Goal: Information Seeking & Learning: Find specific fact

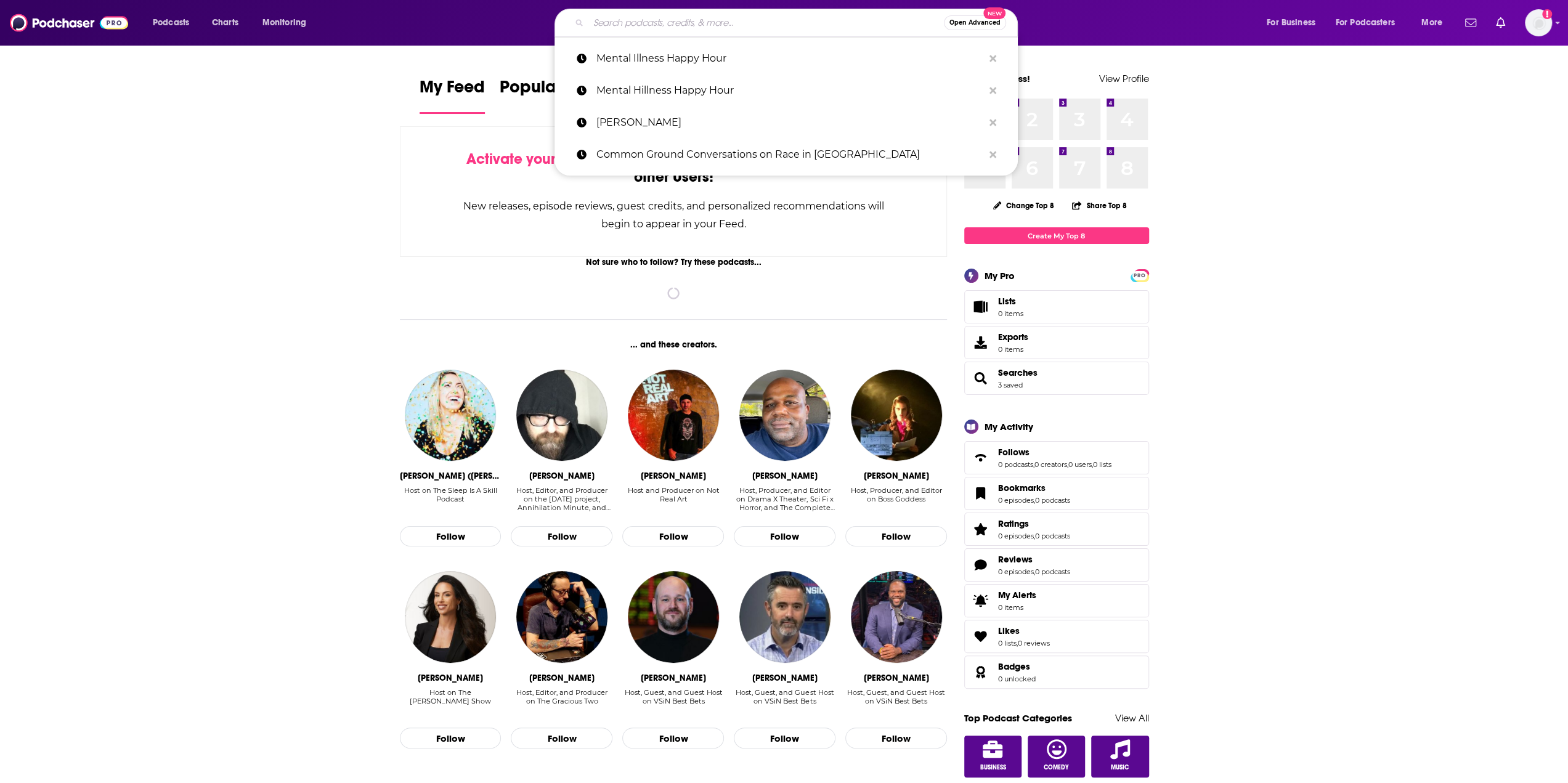
click at [835, 19] on input "Search podcasts, credits, & more..." at bounding box center [766, 22] width 356 height 20
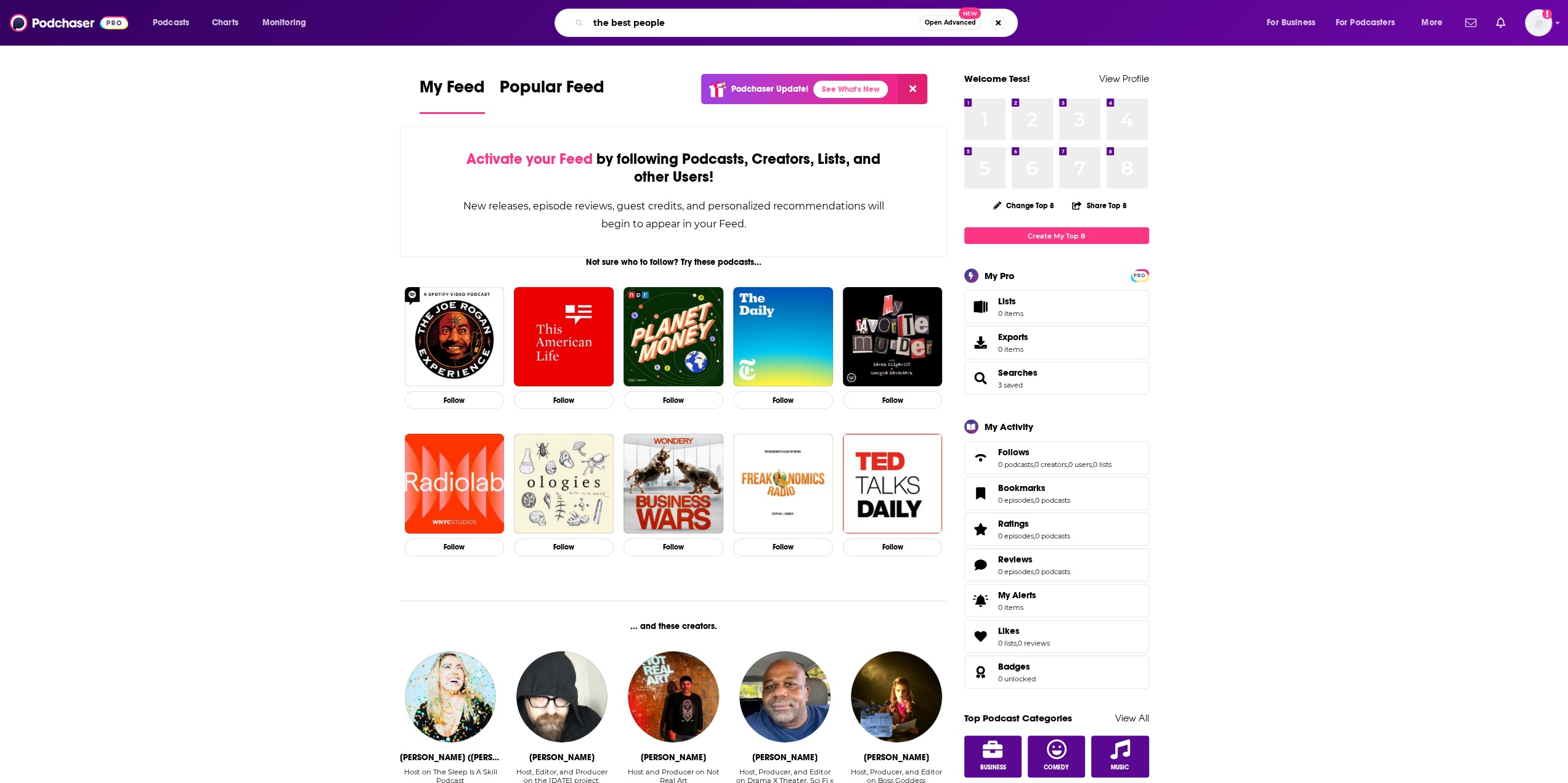
type input "the best people"
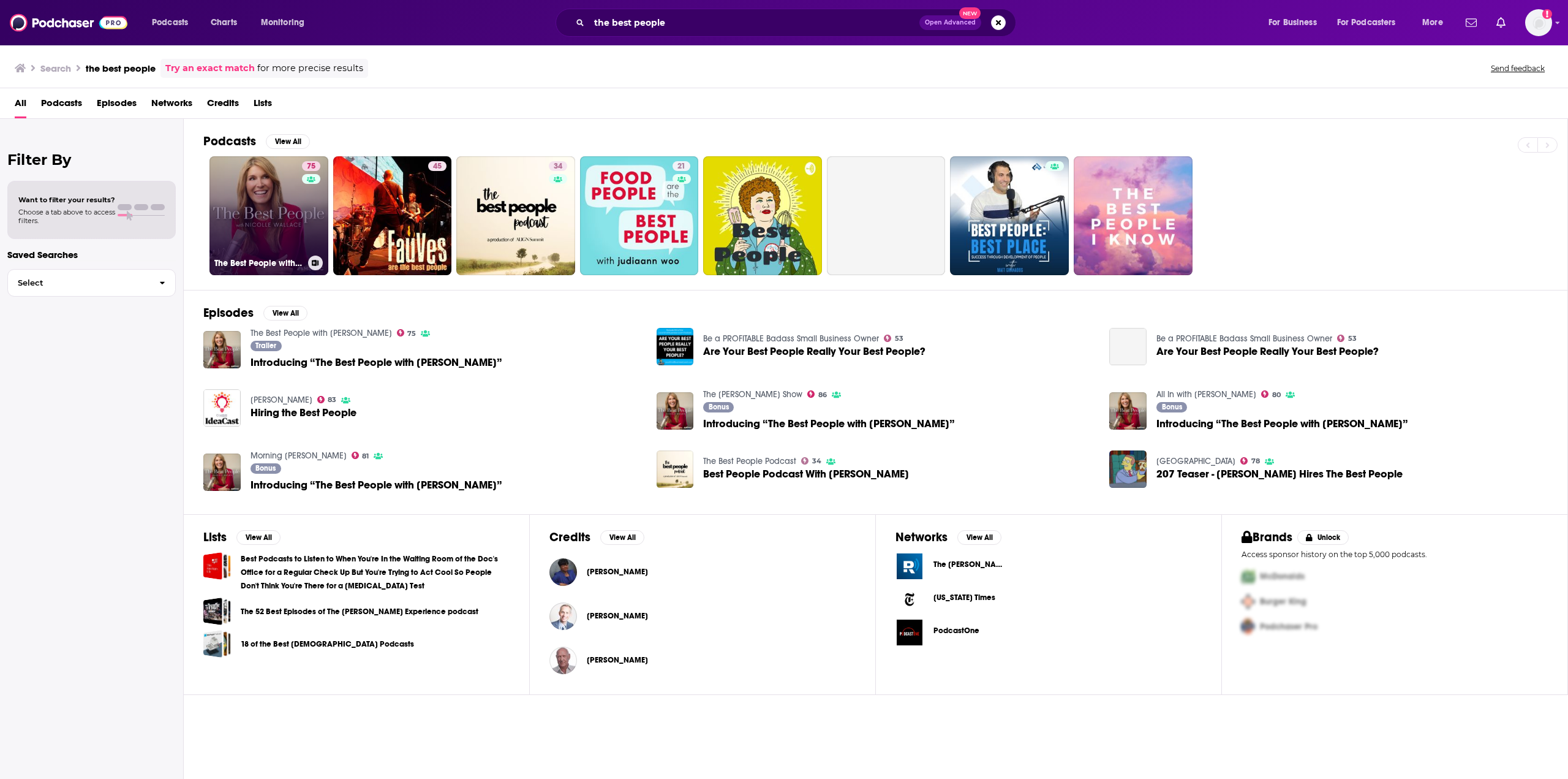
click at [270, 225] on link "75 The Best People with [PERSON_NAME]" at bounding box center [269, 216] width 119 height 119
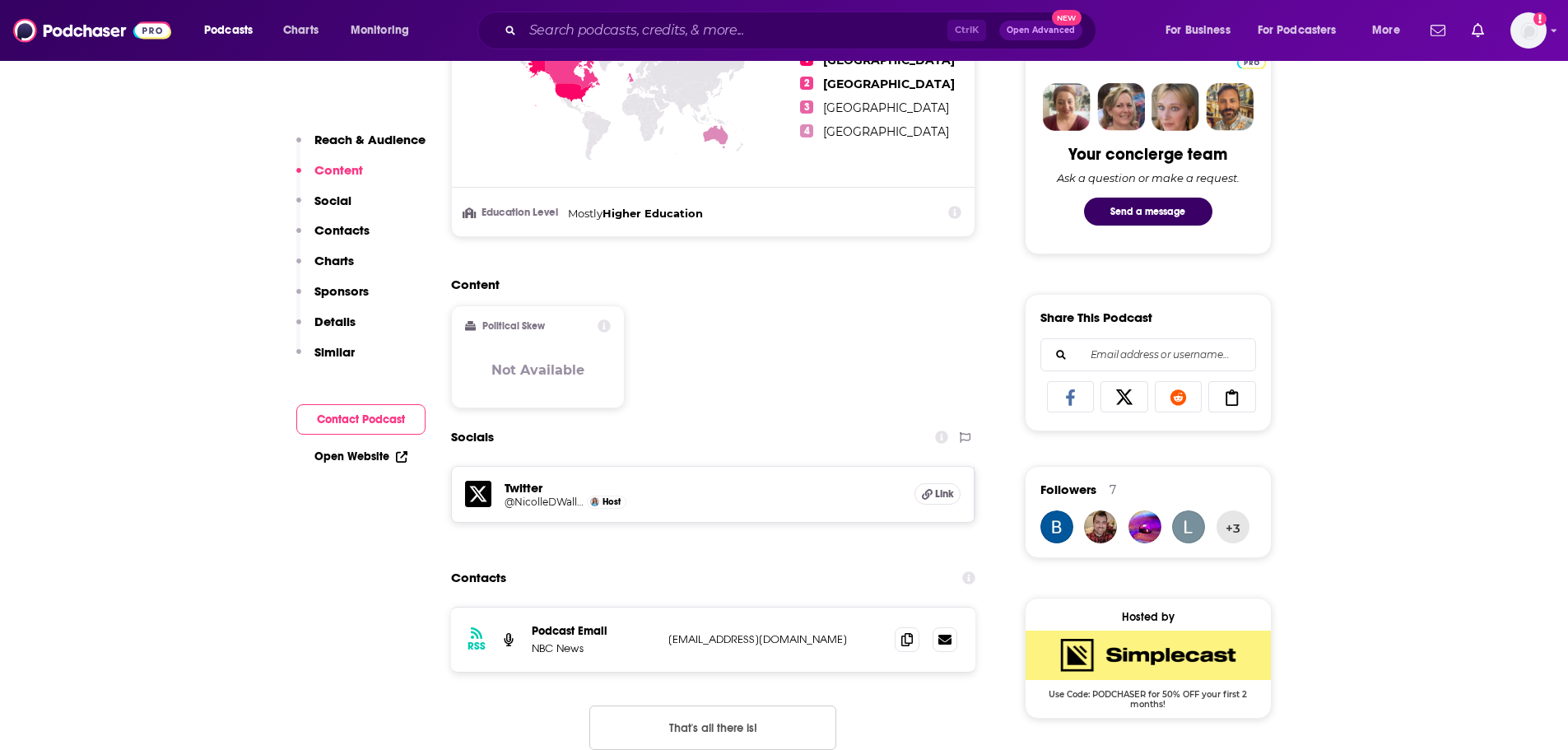
scroll to position [1153, 0]
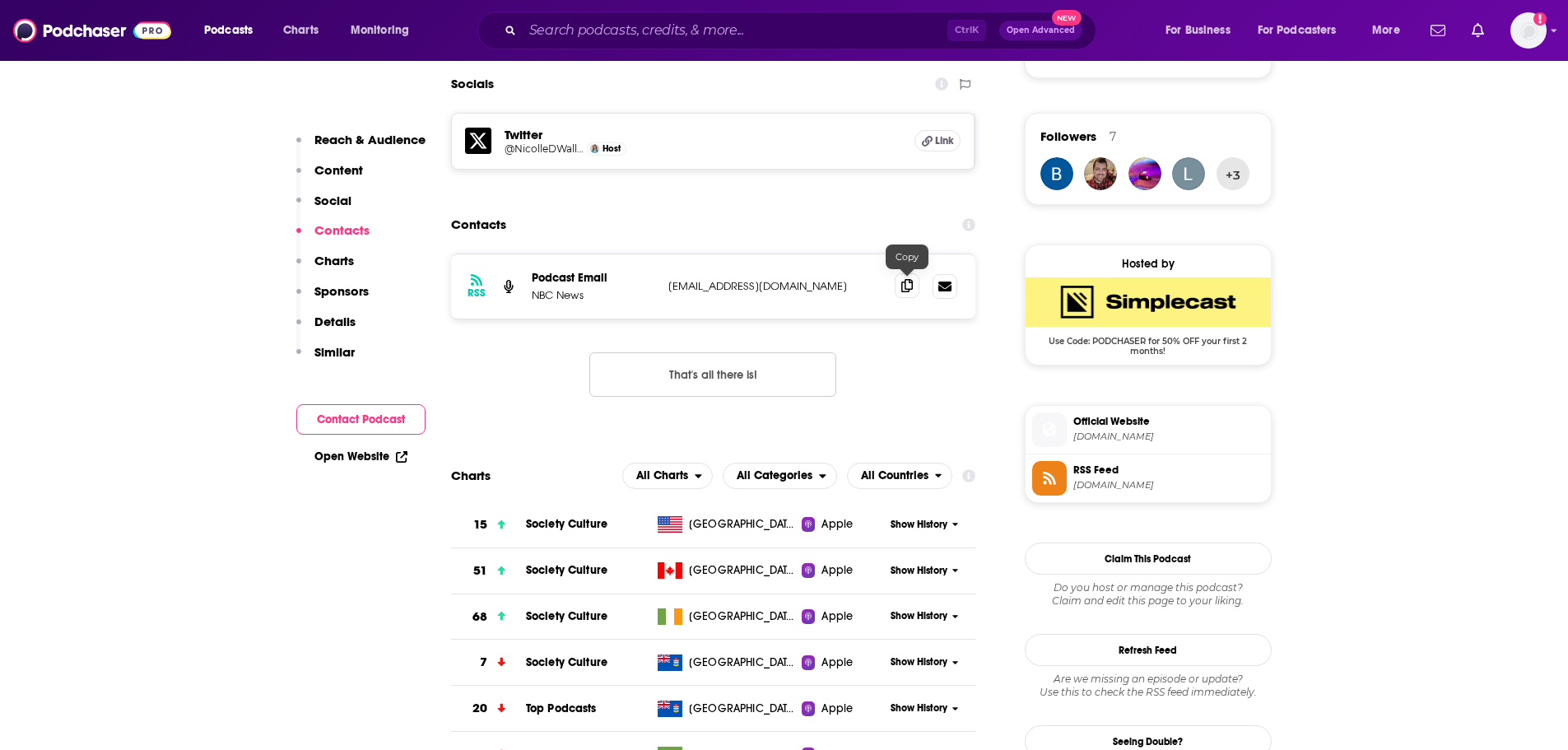
click at [903, 292] on span at bounding box center [906, 286] width 25 height 25
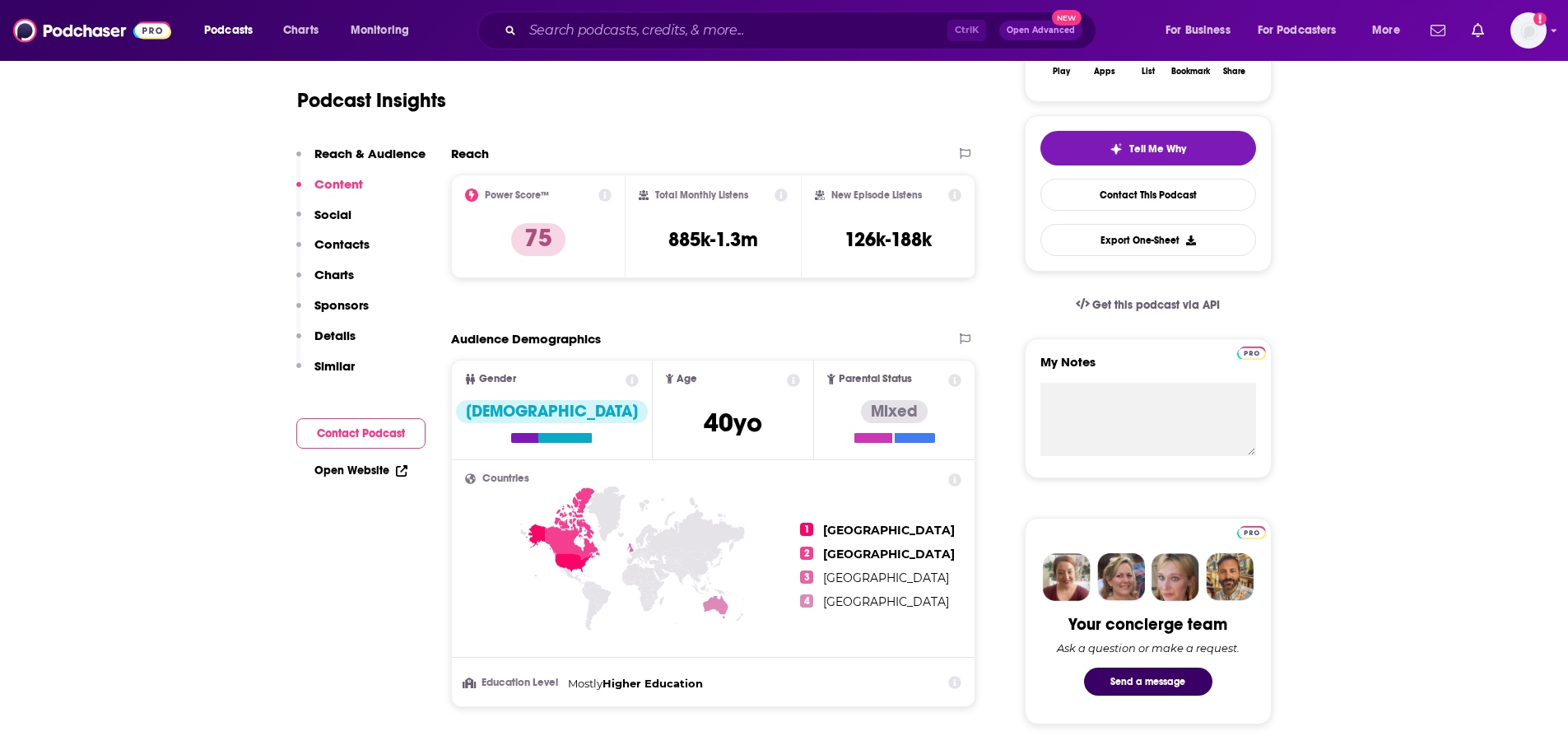
scroll to position [0, 0]
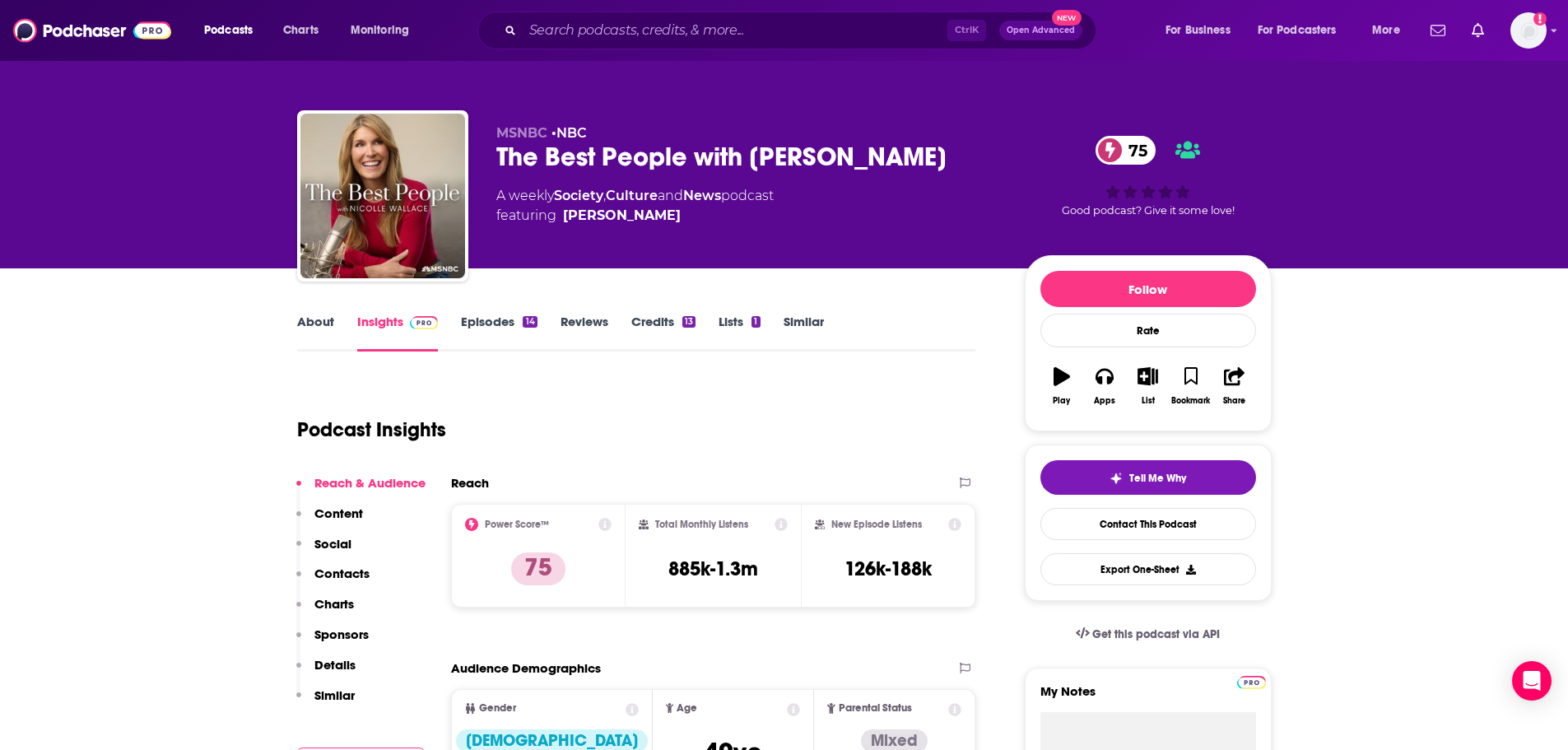
drag, startPoint x: 952, startPoint y: 154, endPoint x: 757, endPoint y: 153, distance: 195.0
click at [757, 153] on div "The Best People with [PERSON_NAME] 75" at bounding box center [747, 157] width 502 height 32
copy h2 "[PERSON_NAME]"
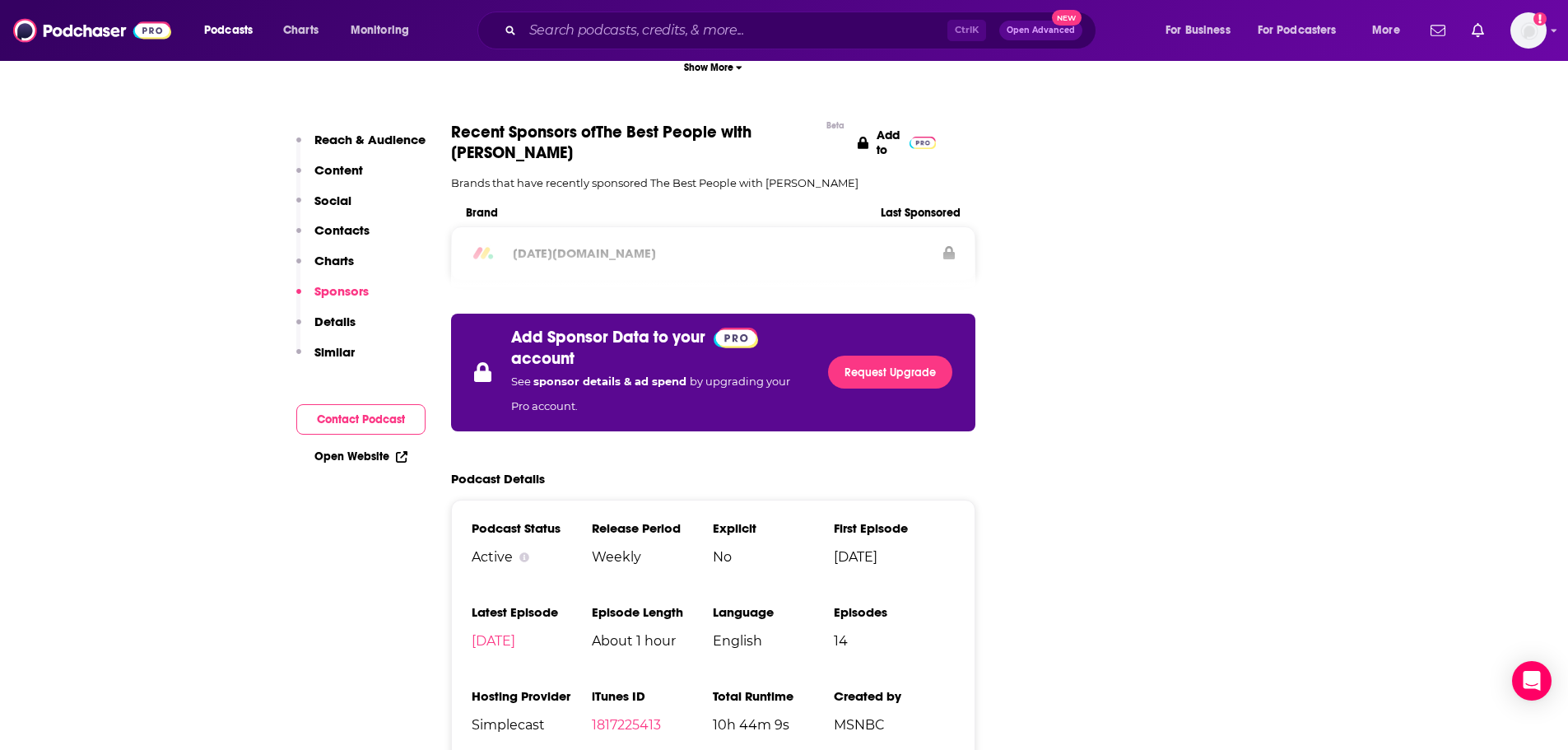
scroll to position [1894, 0]
